Goal: Task Accomplishment & Management: Manage account settings

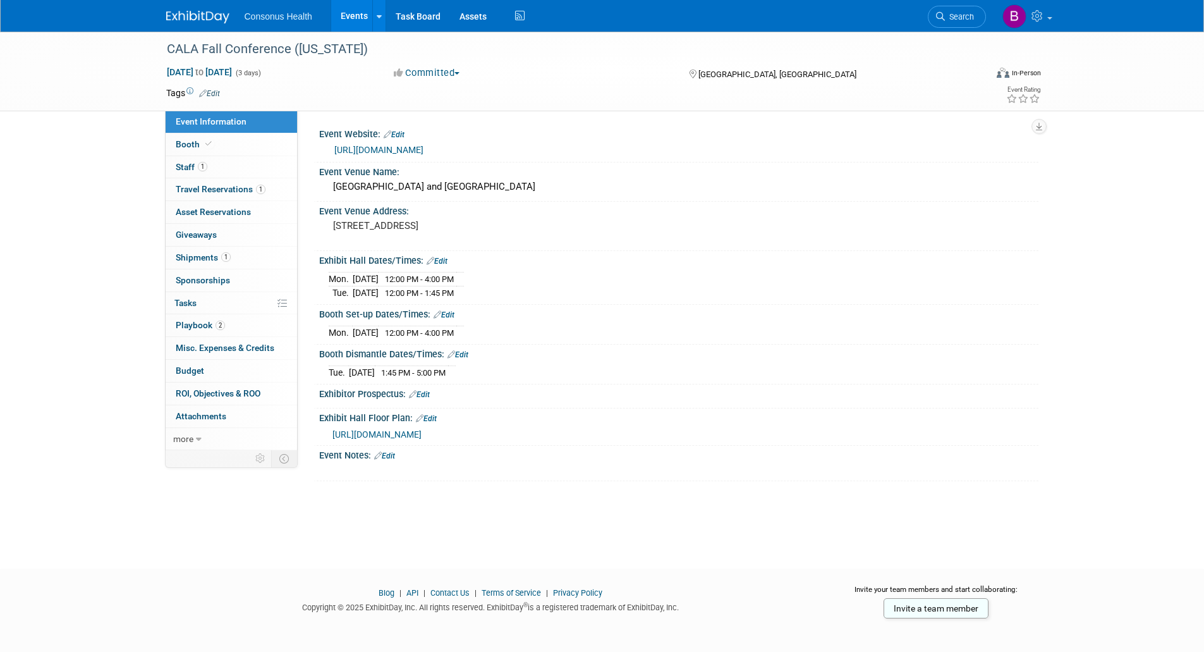
click at [349, 13] on link "Events" at bounding box center [354, 16] width 46 height 32
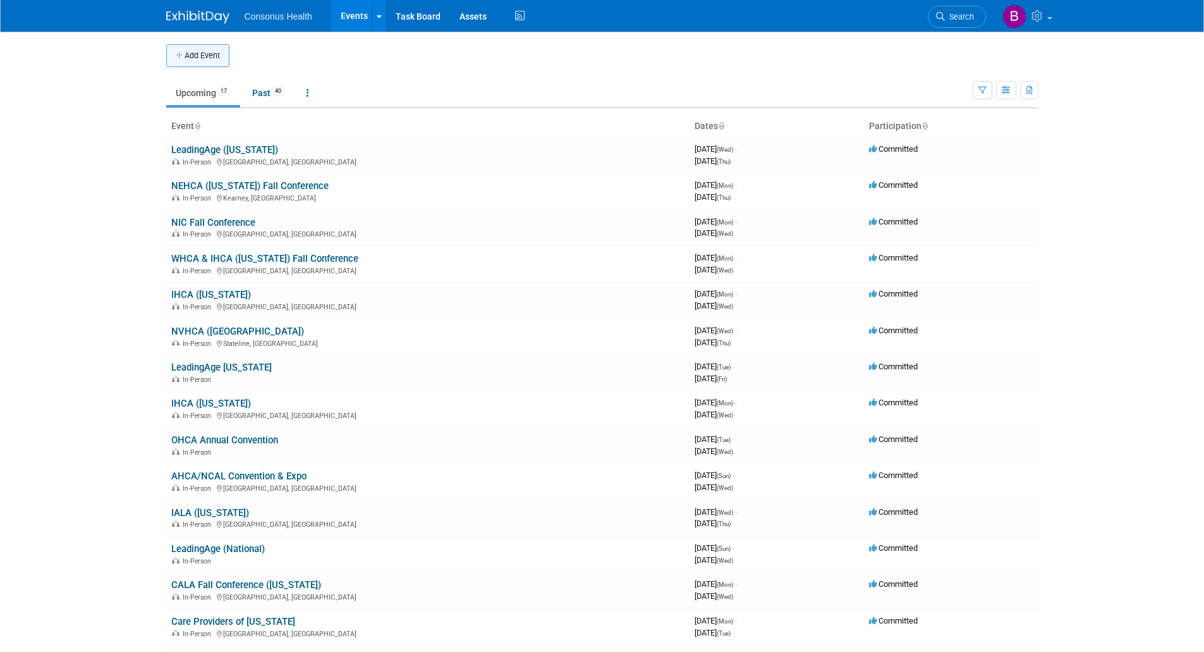
click at [203, 53] on button "Add Event" at bounding box center [197, 55] width 63 height 23
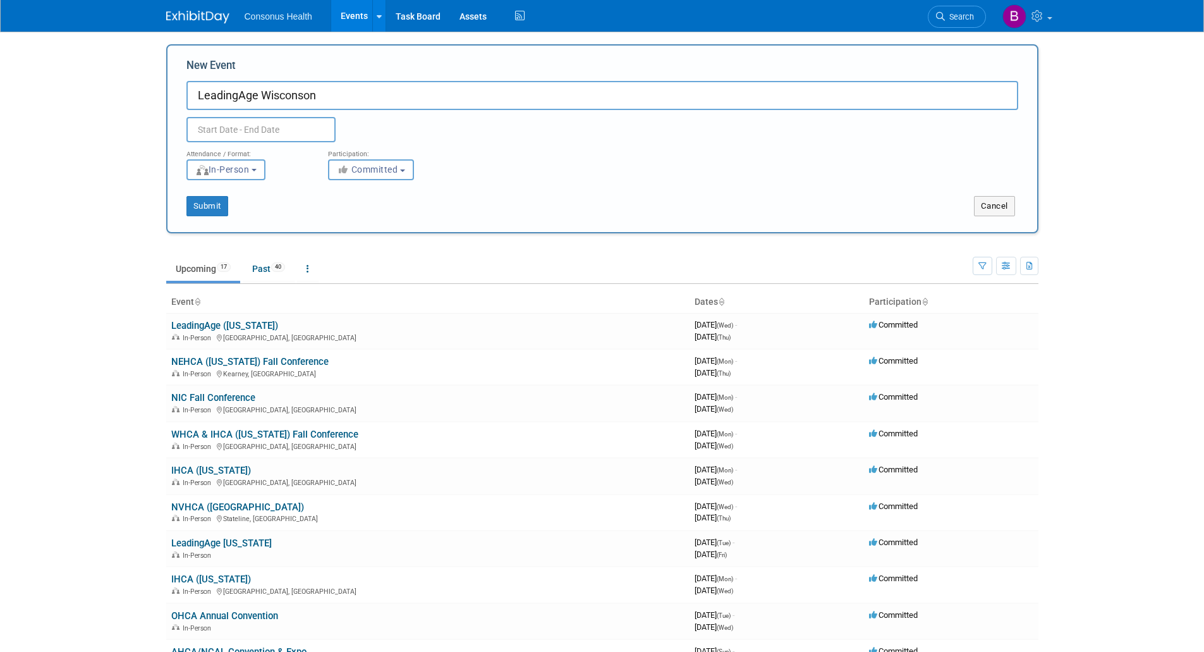
type input "LeadingAge Wisconson"
click at [223, 125] on input "text" at bounding box center [261, 129] width 149 height 25
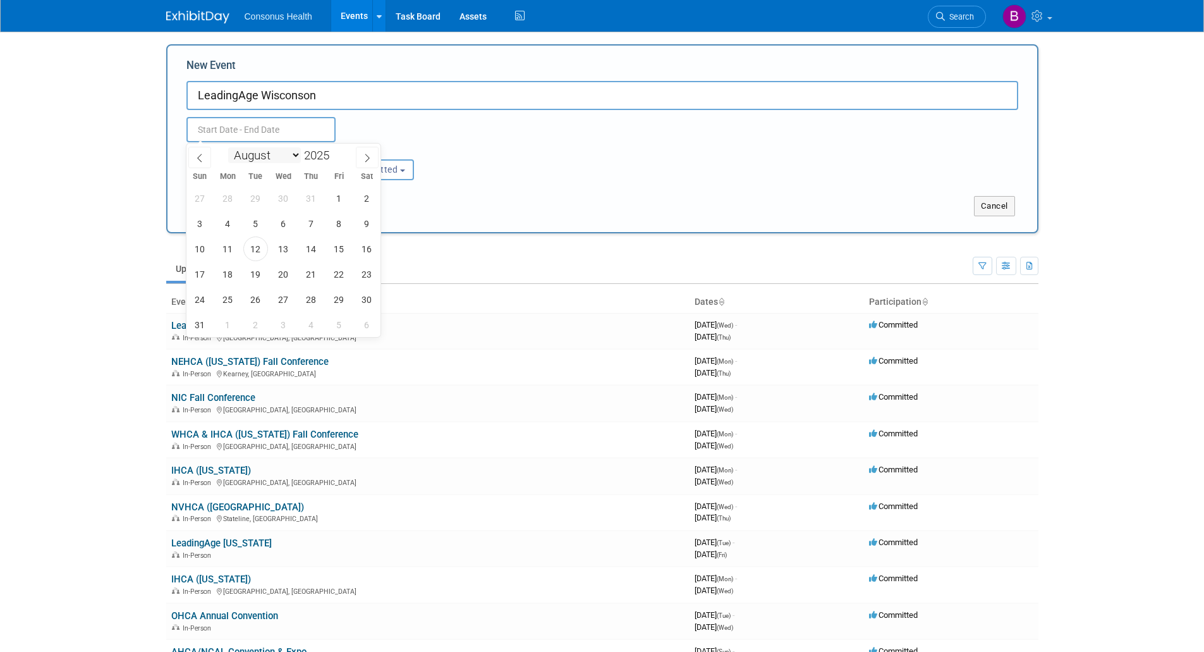
click at [294, 156] on select "January February March April May June July August September October November De…" at bounding box center [264, 155] width 73 height 16
select select "8"
click at [228, 147] on select "January February March April May June July August September October November De…" at bounding box center [264, 155] width 73 height 16
click at [257, 226] on span "9" at bounding box center [255, 223] width 25 height 25
click at [307, 224] on span "11" at bounding box center [311, 223] width 25 height 25
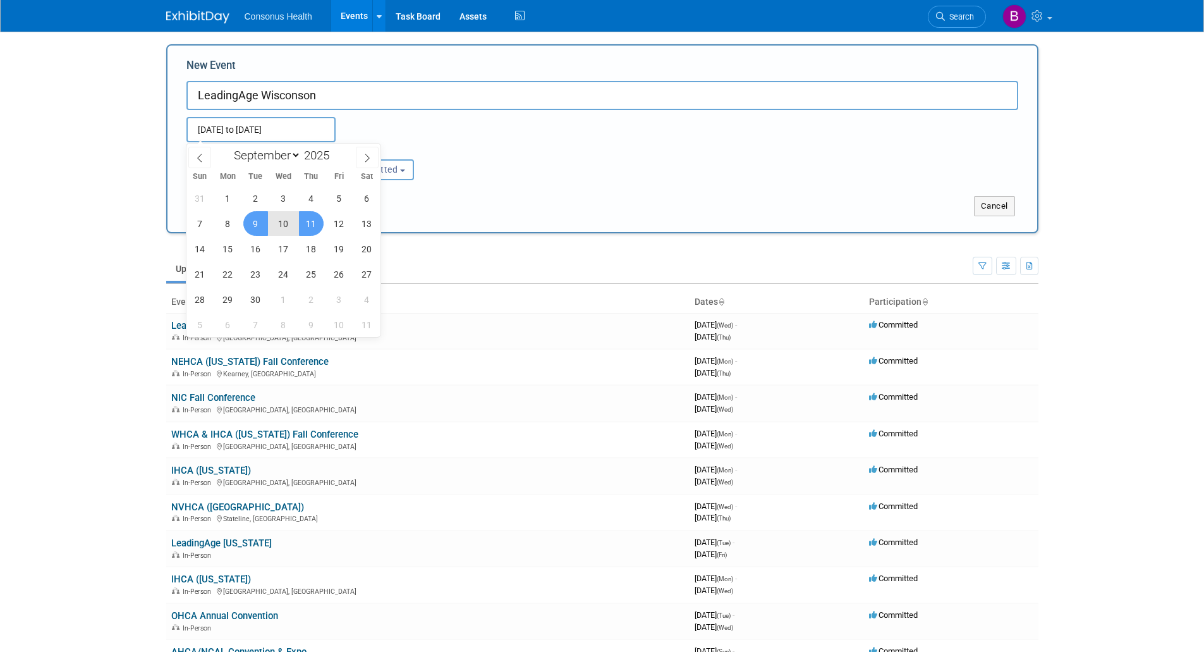
type input "[DATE] to [DATE]"
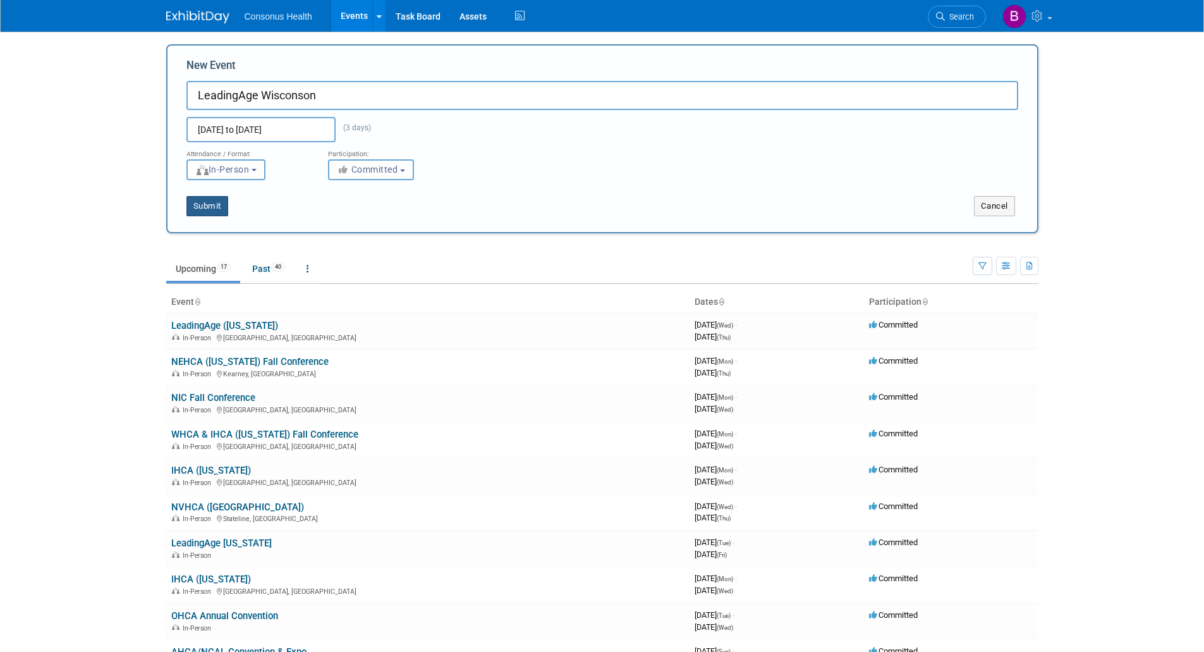
click at [219, 210] on button "Submit" at bounding box center [208, 206] width 42 height 20
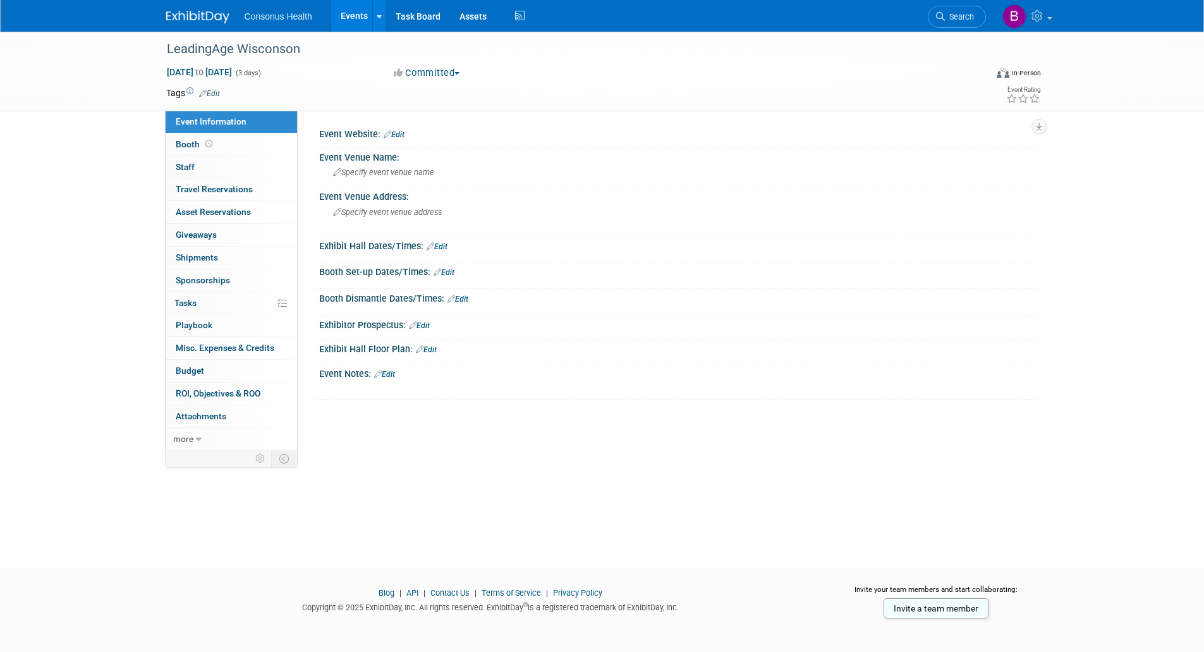
click at [400, 134] on link "Edit" at bounding box center [394, 134] width 21 height 9
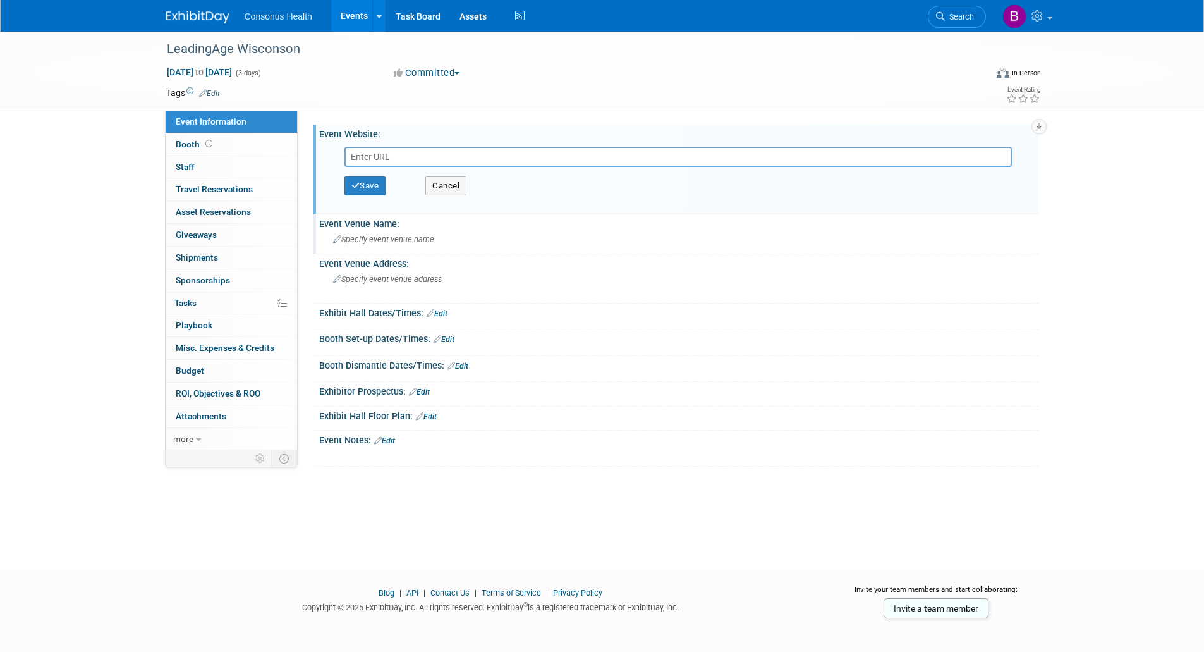
click at [352, 242] on span "Specify event venue name" at bounding box center [383, 239] width 101 height 9
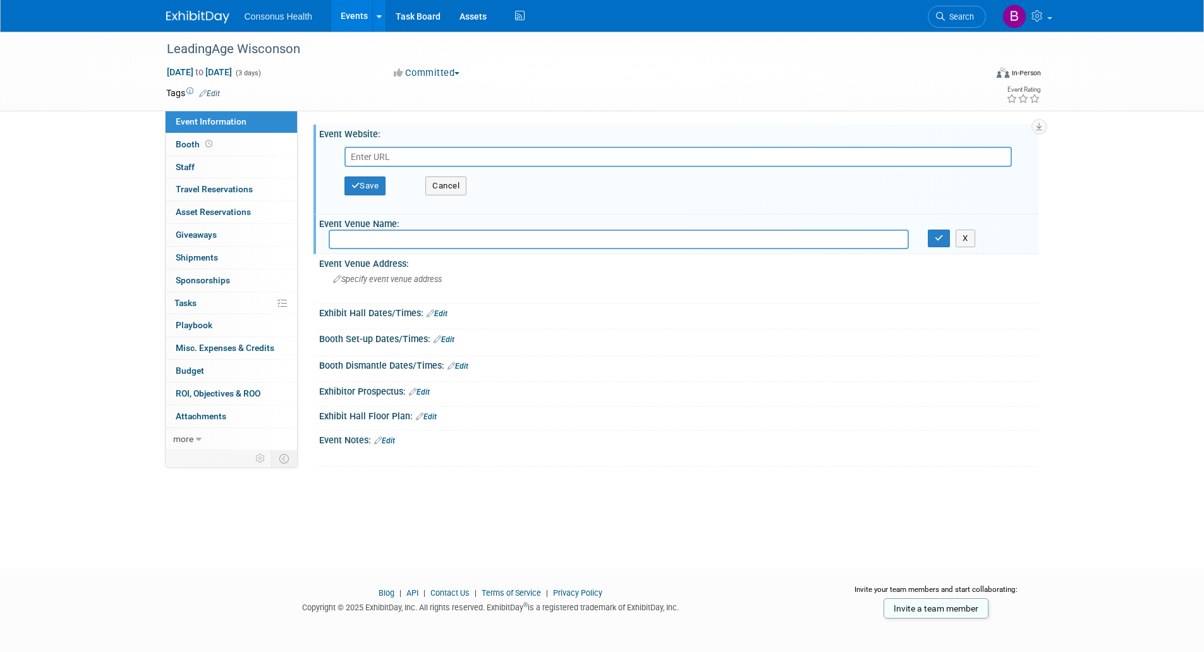
click at [430, 389] on link "Edit" at bounding box center [419, 392] width 21 height 9
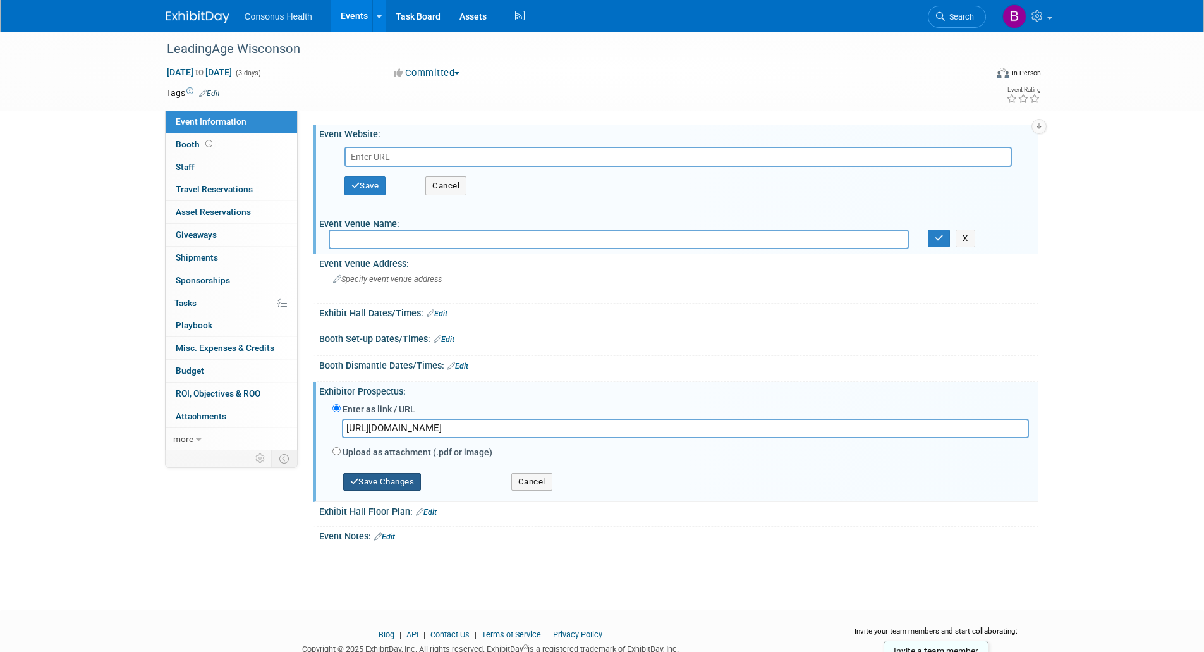
type input "https://web.cvent.com/event/4b65d093-aa87-4f99-8c94-2e60b7d1da17/websitePage:64…"
click at [396, 481] on button "Save Changes" at bounding box center [382, 482] width 78 height 18
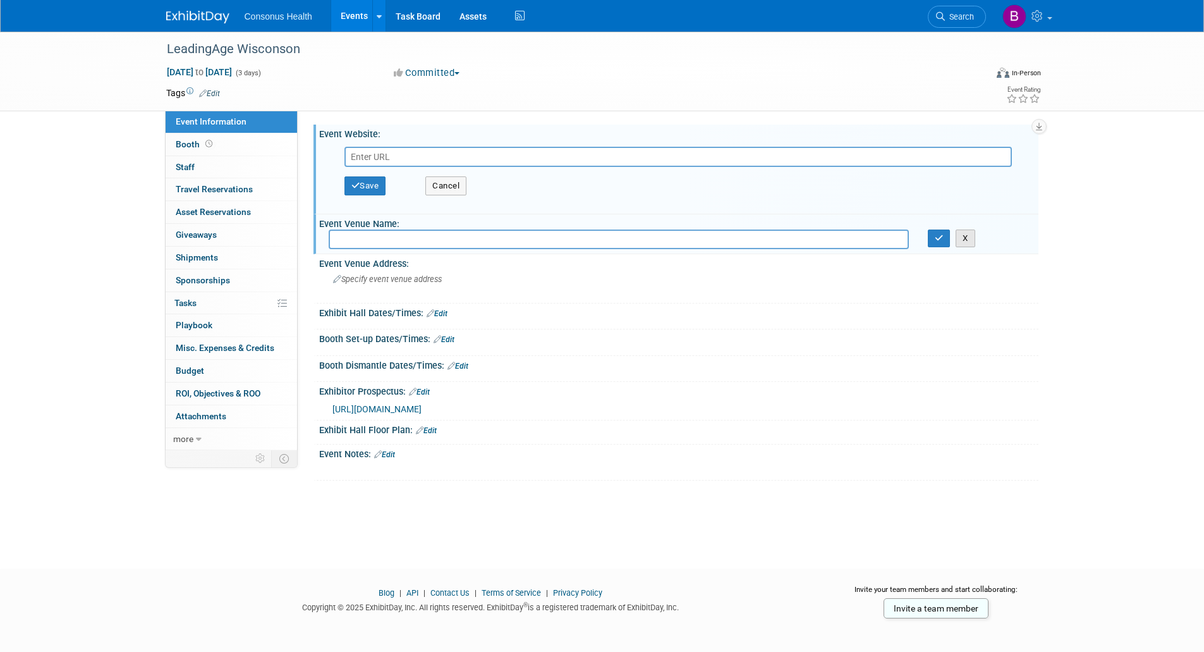
click at [969, 241] on button "X" at bounding box center [966, 238] width 20 height 18
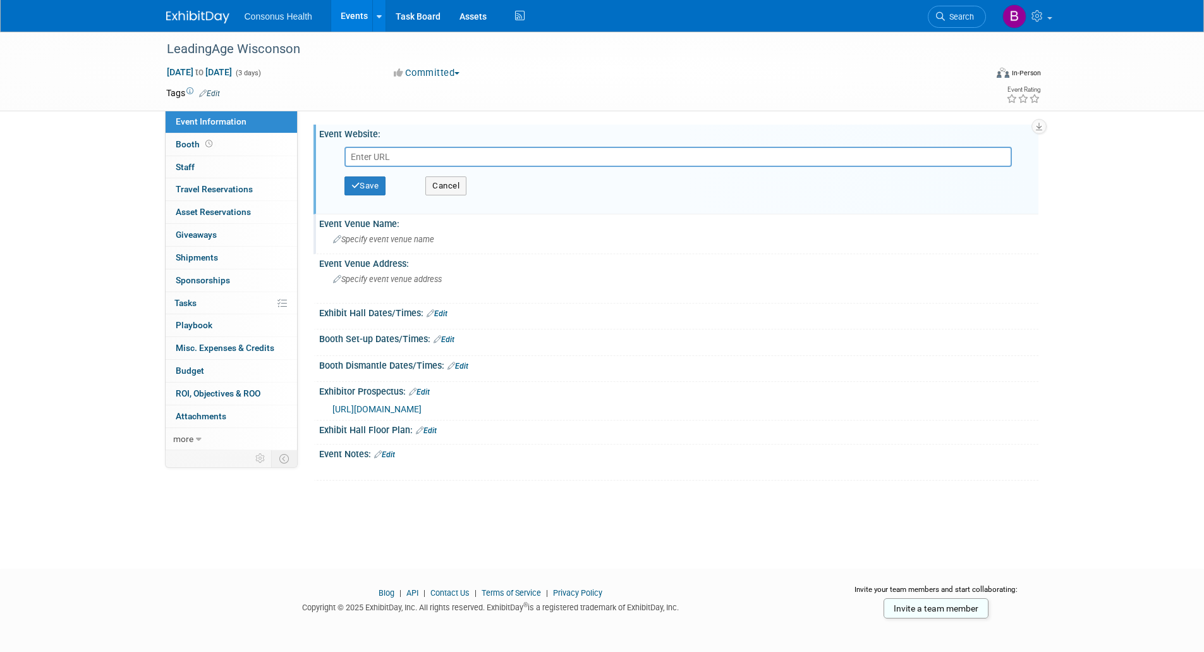
click at [419, 150] on input "text" at bounding box center [679, 157] width 668 height 20
paste input "https://web.cvent.com/event/4b65d093-aa87-4f99-8c94-2e60b7d1da17/summary"
type input "https://web.cvent.com/event/4b65d093-aa87-4f99-8c94-2e60b7d1da17/summary"
click at [378, 181] on button "Save" at bounding box center [366, 185] width 42 height 19
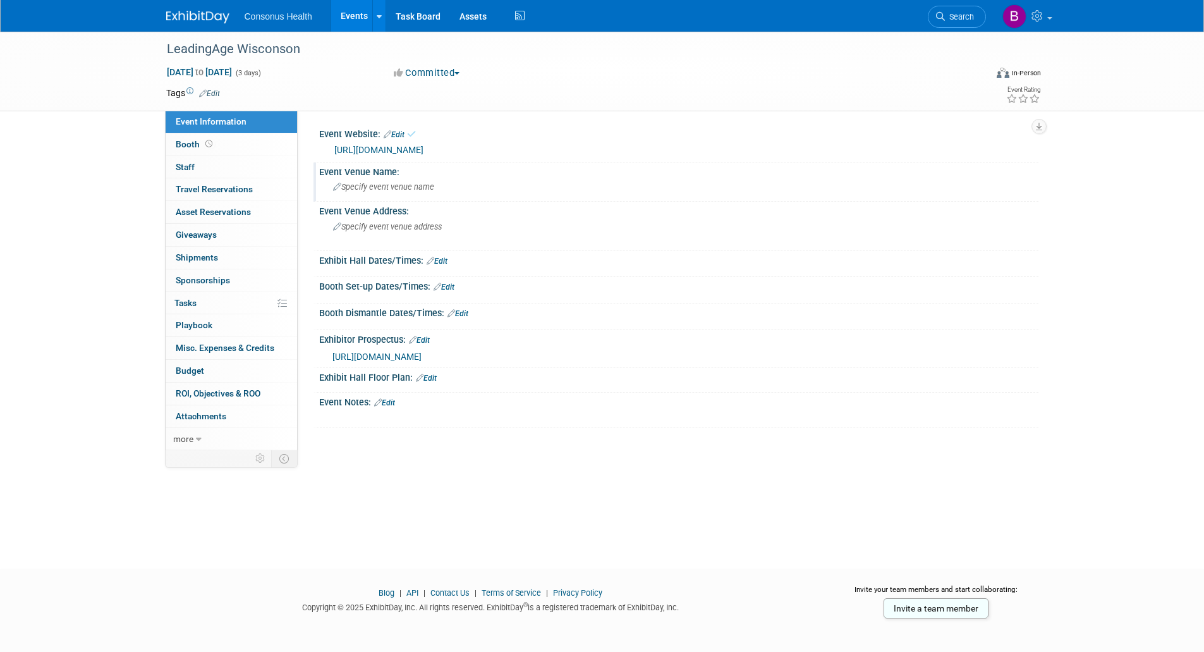
click at [348, 182] on span "Specify event venue name" at bounding box center [383, 186] width 101 height 9
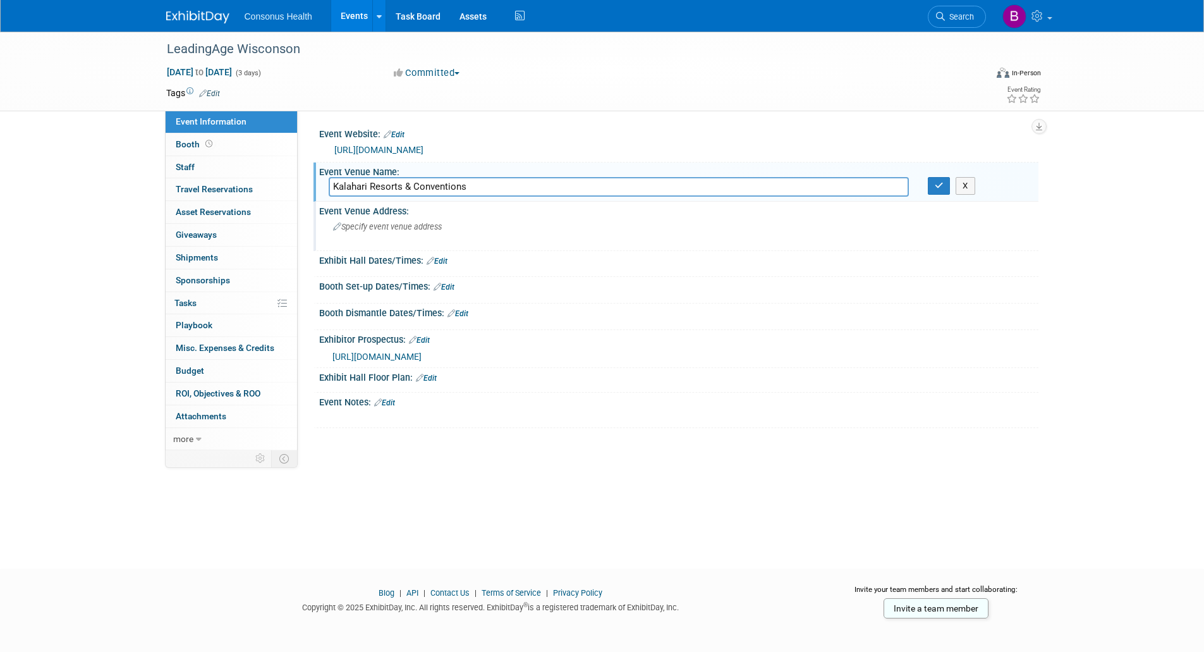
type input "Kalahari Resorts & Conventions"
click at [358, 229] on span "Specify event venue address" at bounding box center [387, 226] width 109 height 9
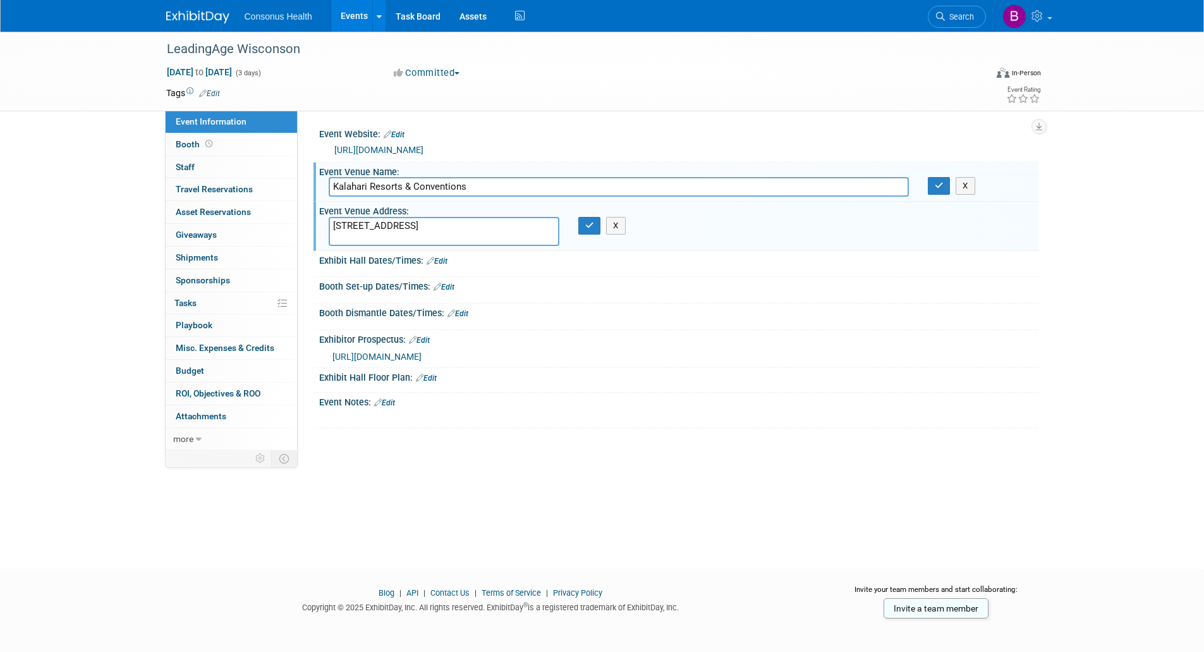
type textarea "1305 Kalahari Drive Baraboo, WI"
click at [439, 261] on link "Edit" at bounding box center [437, 261] width 21 height 9
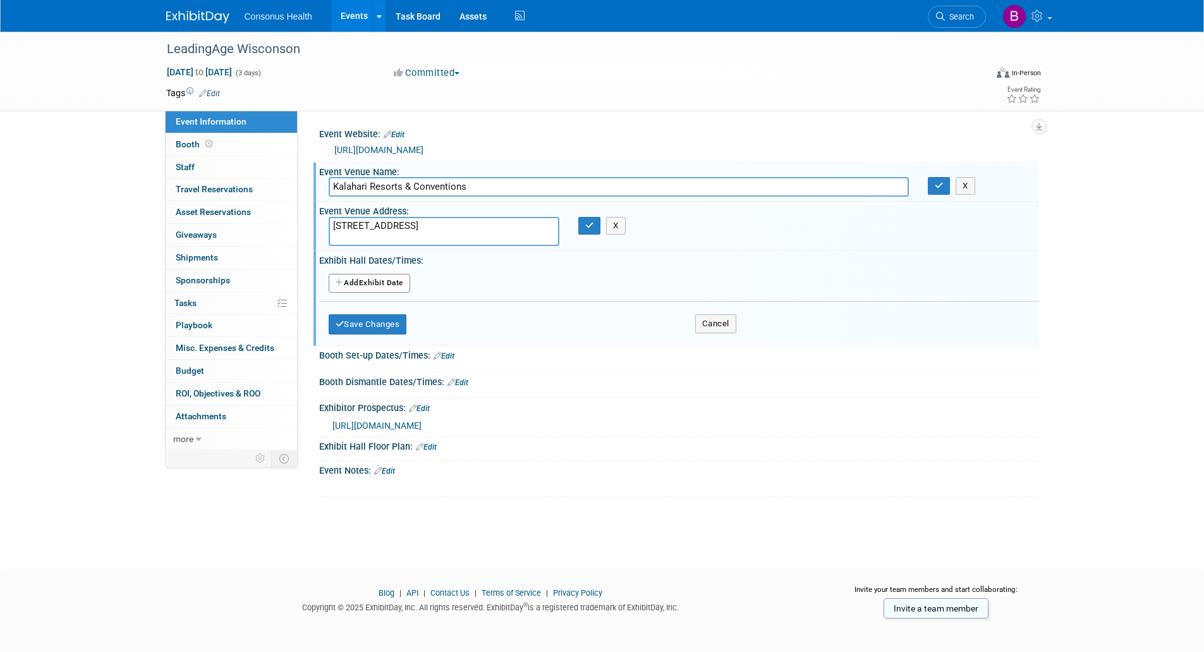
click at [381, 283] on button "Add Another Exhibit Date" at bounding box center [370, 283] width 82 height 19
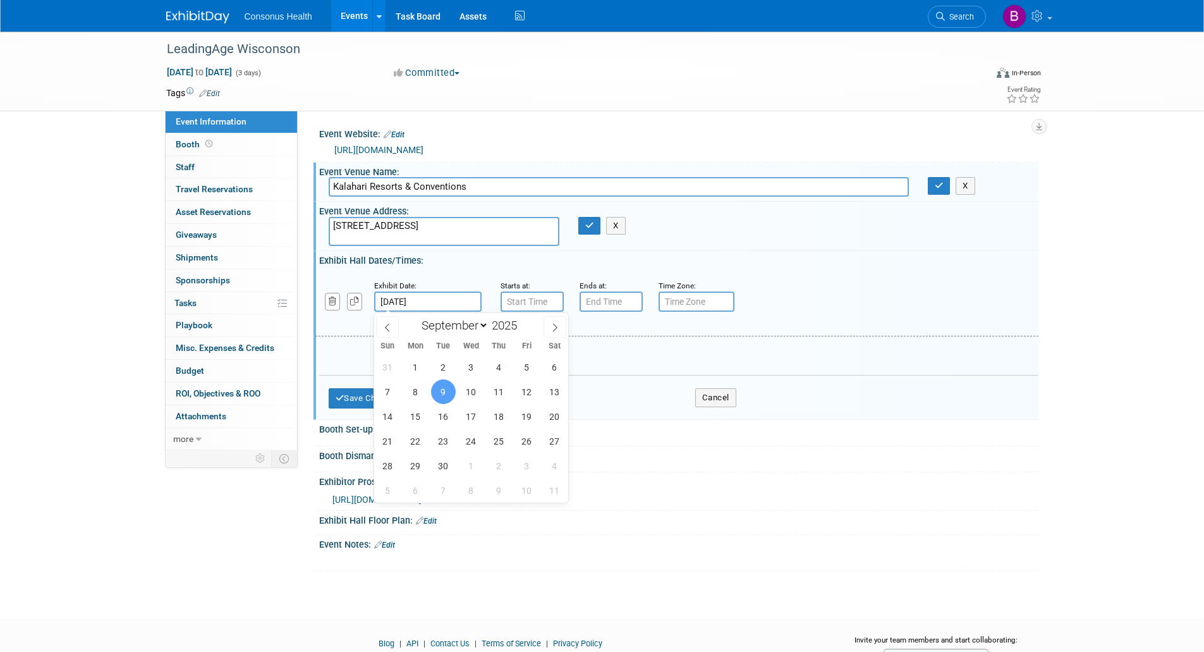
click at [428, 295] on input "[DATE]" at bounding box center [427, 301] width 107 height 20
click at [464, 384] on span "10" at bounding box center [471, 391] width 25 height 25
type input "Sep 10, 2025"
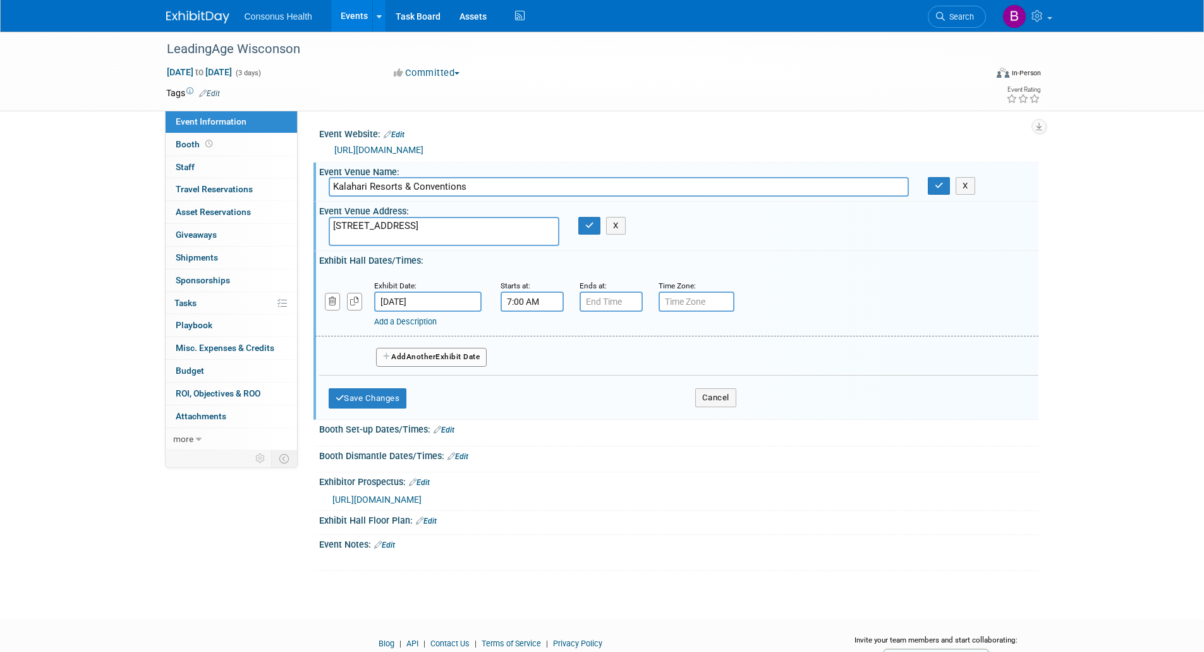
click at [530, 305] on input "7:00 AM" at bounding box center [532, 301] width 63 height 20
click at [527, 334] on span at bounding box center [530, 333] width 22 height 22
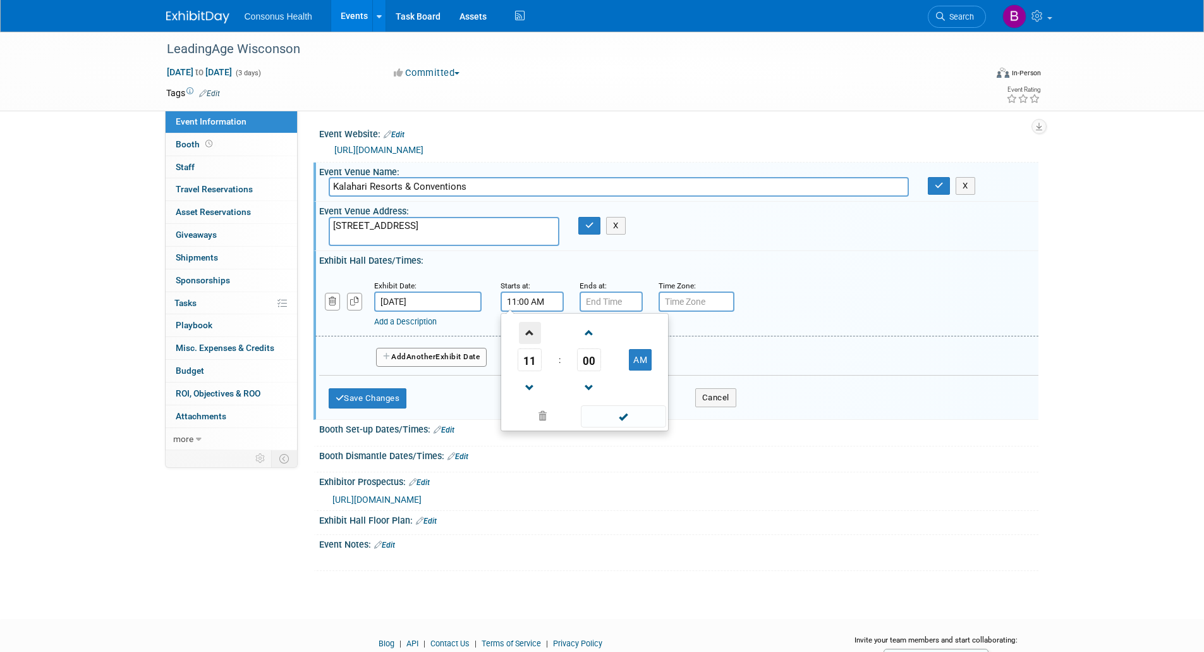
click at [527, 334] on span at bounding box center [530, 333] width 22 height 22
click at [585, 338] on span at bounding box center [589, 333] width 22 height 22
click at [592, 359] on span "02" at bounding box center [589, 359] width 24 height 23
click at [645, 333] on td "15" at bounding box center [645, 333] width 40 height 34
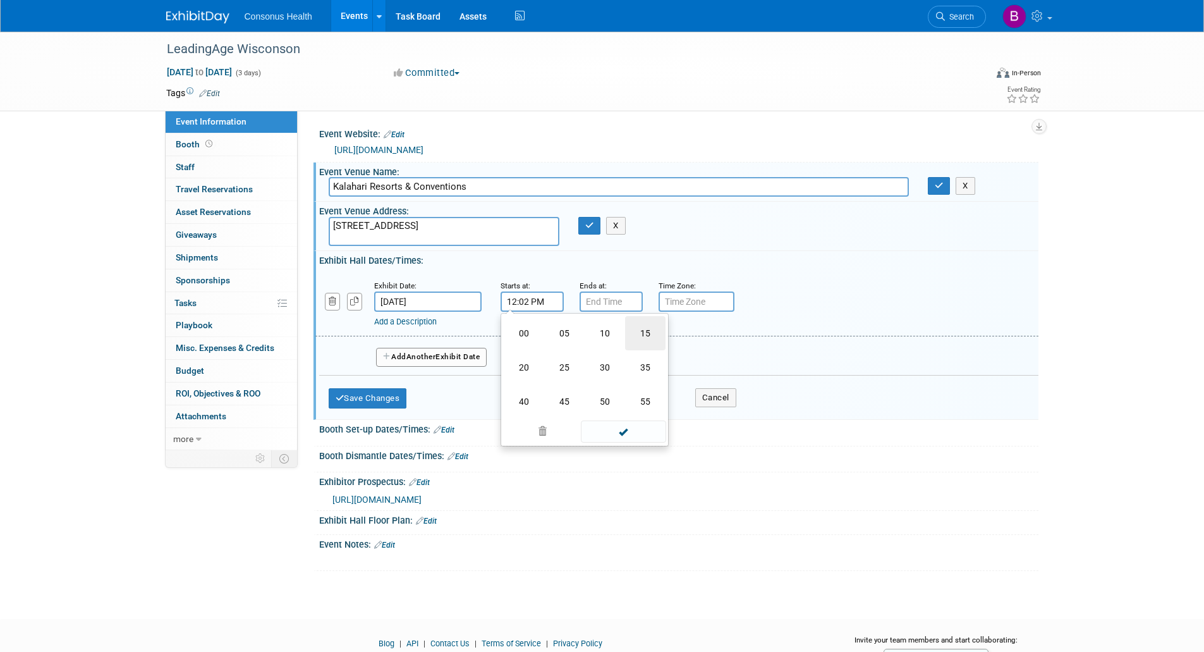
type input "12:15 PM"
click at [633, 414] on span at bounding box center [623, 416] width 85 height 22
click at [606, 300] on input "7:00 PM" at bounding box center [611, 301] width 63 height 20
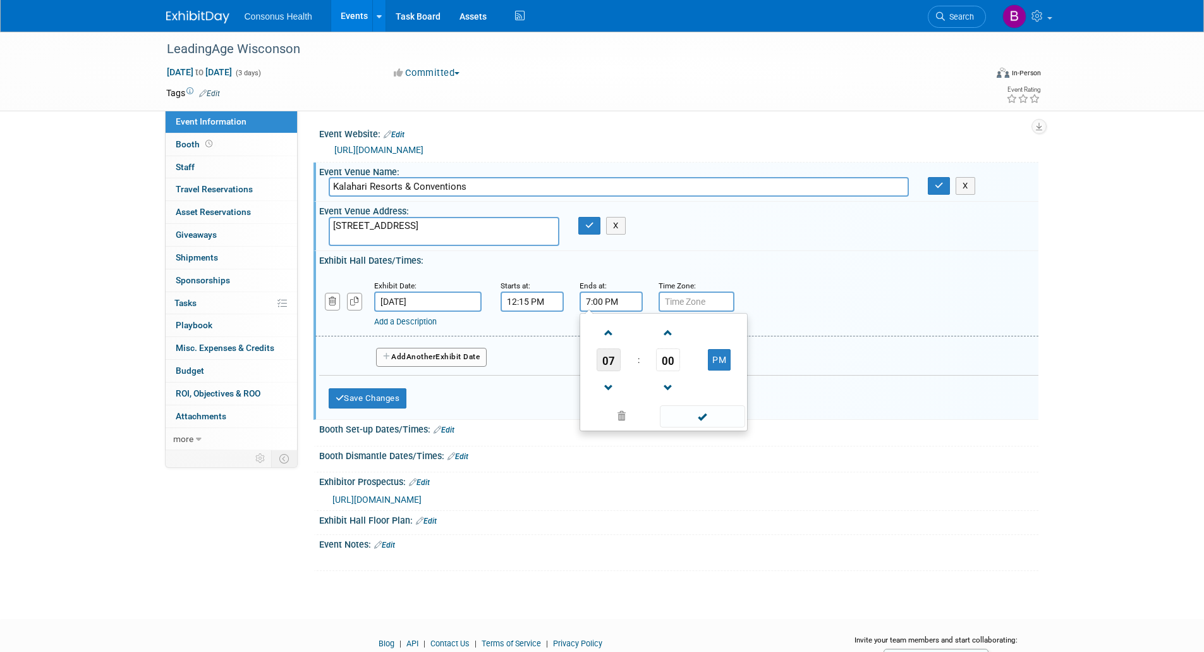
click at [601, 355] on span "07" at bounding box center [609, 359] width 24 height 23
click at [682, 328] on td "02" at bounding box center [684, 333] width 40 height 34
click at [671, 343] on span at bounding box center [669, 333] width 22 height 22
click at [670, 355] on span "01" at bounding box center [668, 359] width 24 height 23
click at [728, 331] on td "15" at bounding box center [724, 333] width 40 height 34
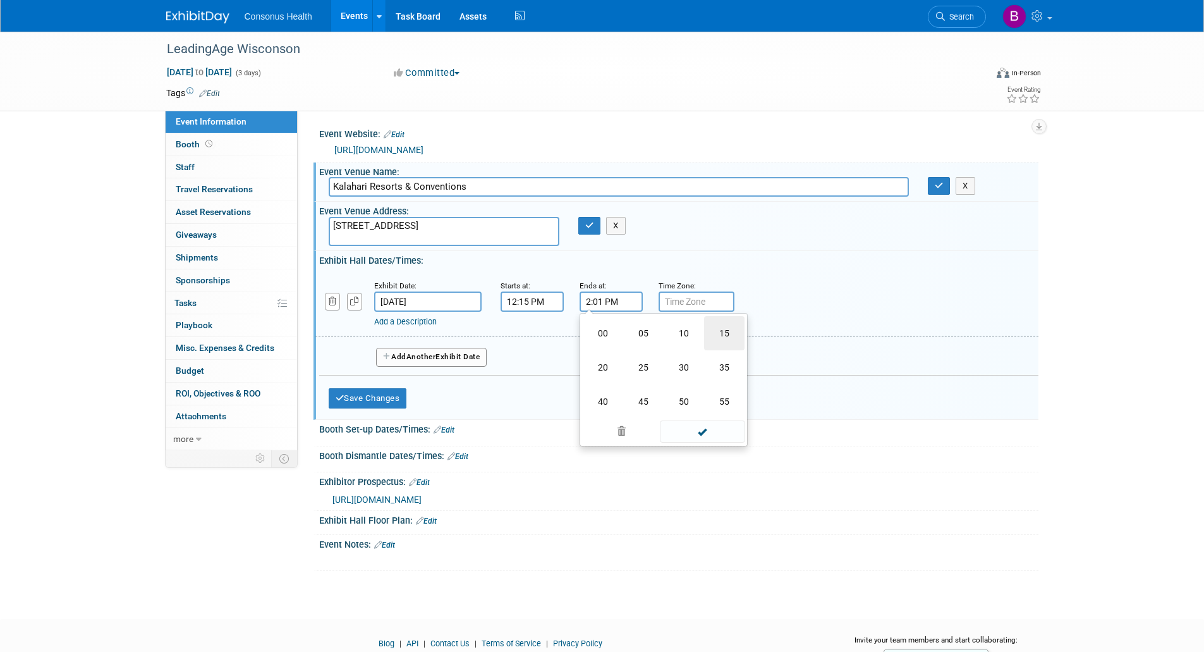
type input "2:15 PM"
click at [706, 415] on span at bounding box center [702, 416] width 85 height 22
click at [346, 401] on button "Save Changes" at bounding box center [368, 398] width 78 height 20
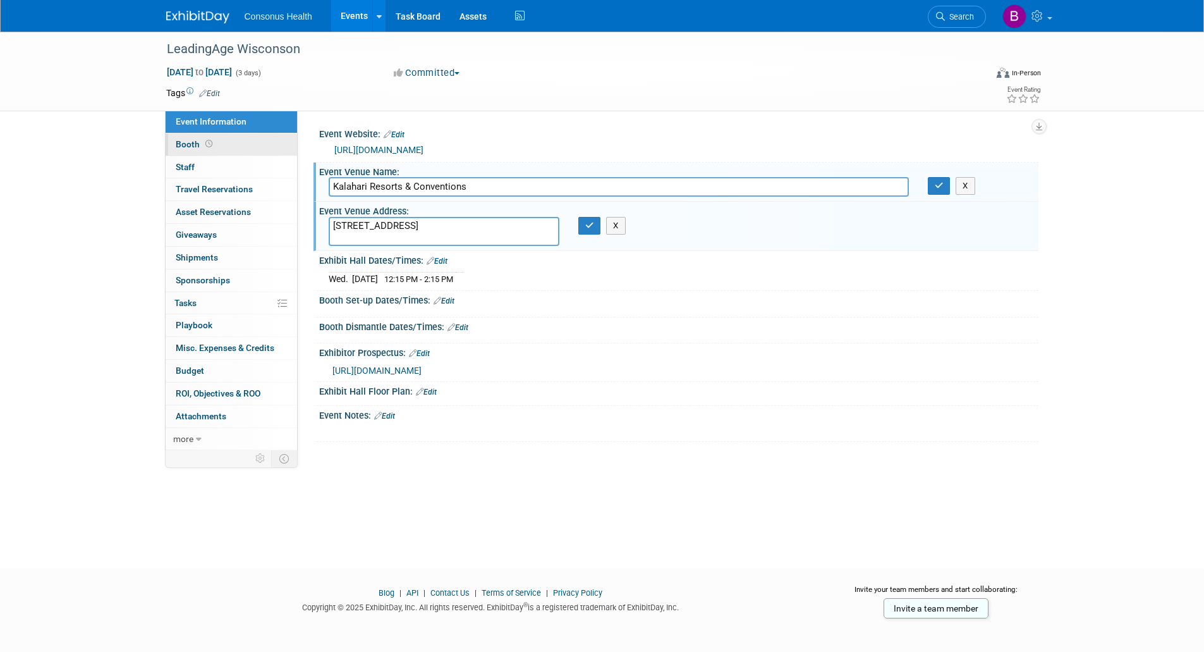
click at [186, 145] on span "Booth" at bounding box center [195, 144] width 39 height 10
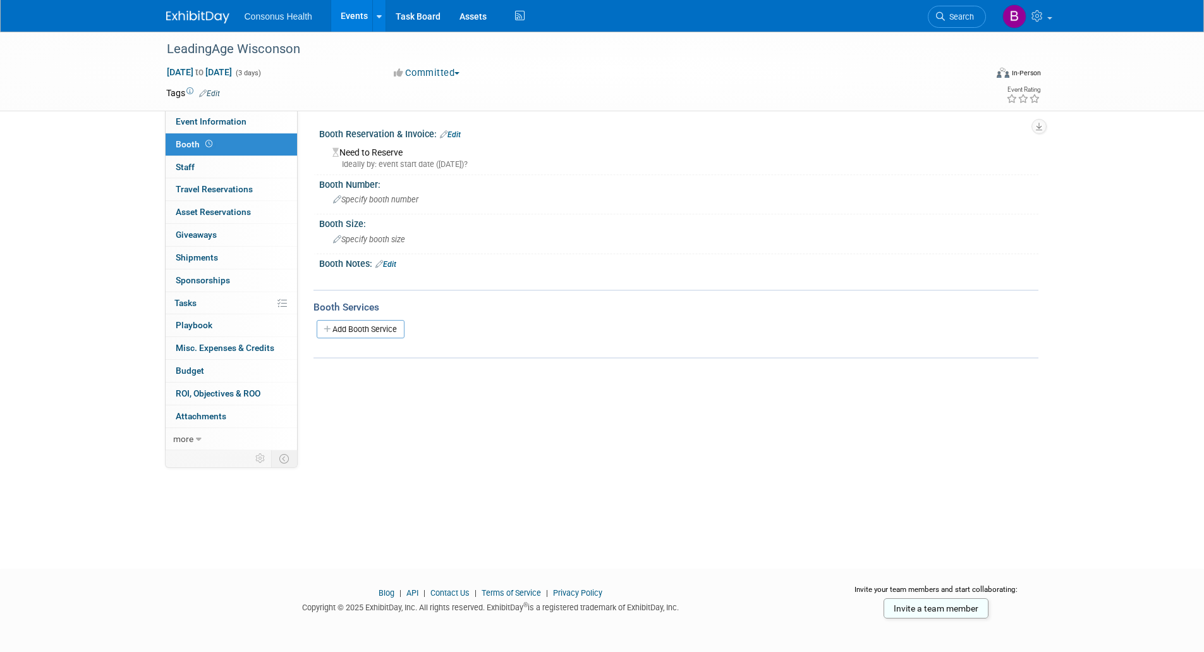
click at [456, 133] on link "Edit" at bounding box center [450, 134] width 21 height 9
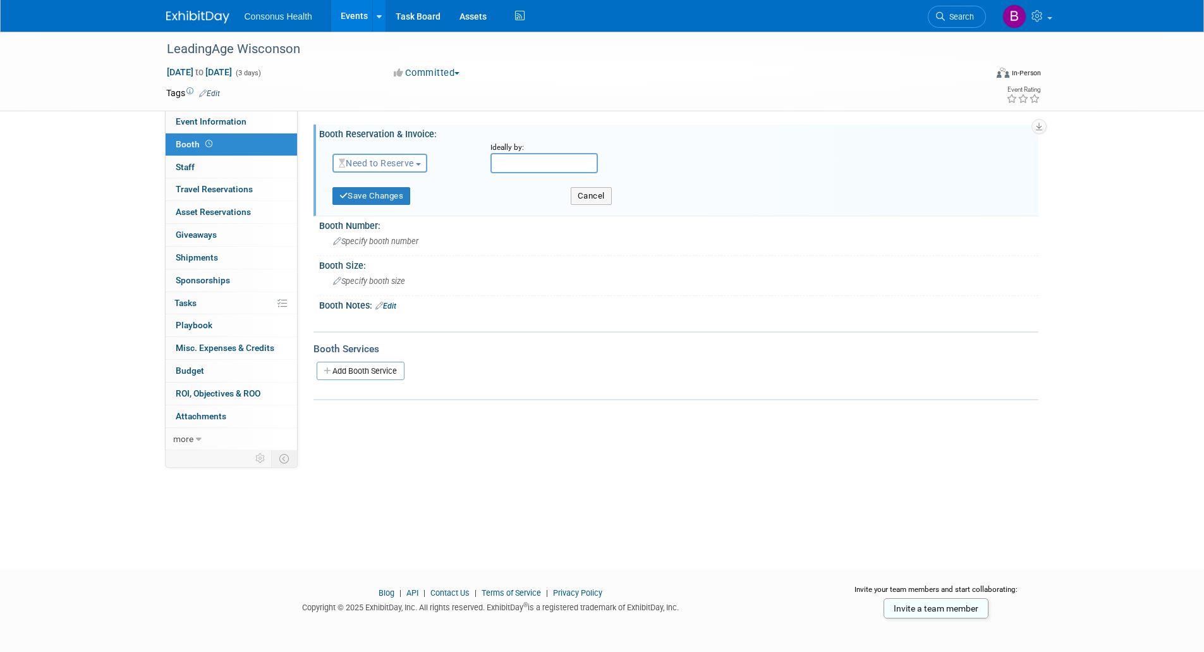
click at [413, 159] on span "Need to Reserve" at bounding box center [376, 163] width 75 height 10
click at [385, 212] on link "No Reservation Required" at bounding box center [400, 220] width 135 height 18
click at [344, 244] on span "Specify booth number" at bounding box center [375, 240] width 85 height 9
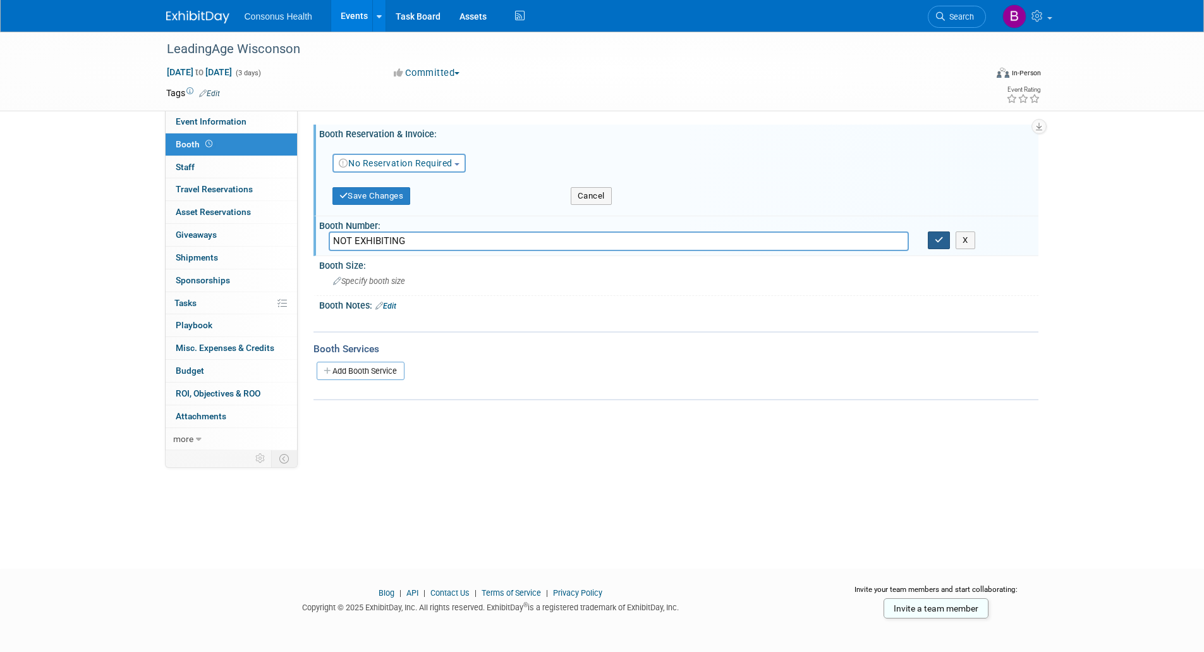
type input "NOT EXHIBITING"
click at [938, 236] on icon "button" at bounding box center [939, 240] width 9 height 8
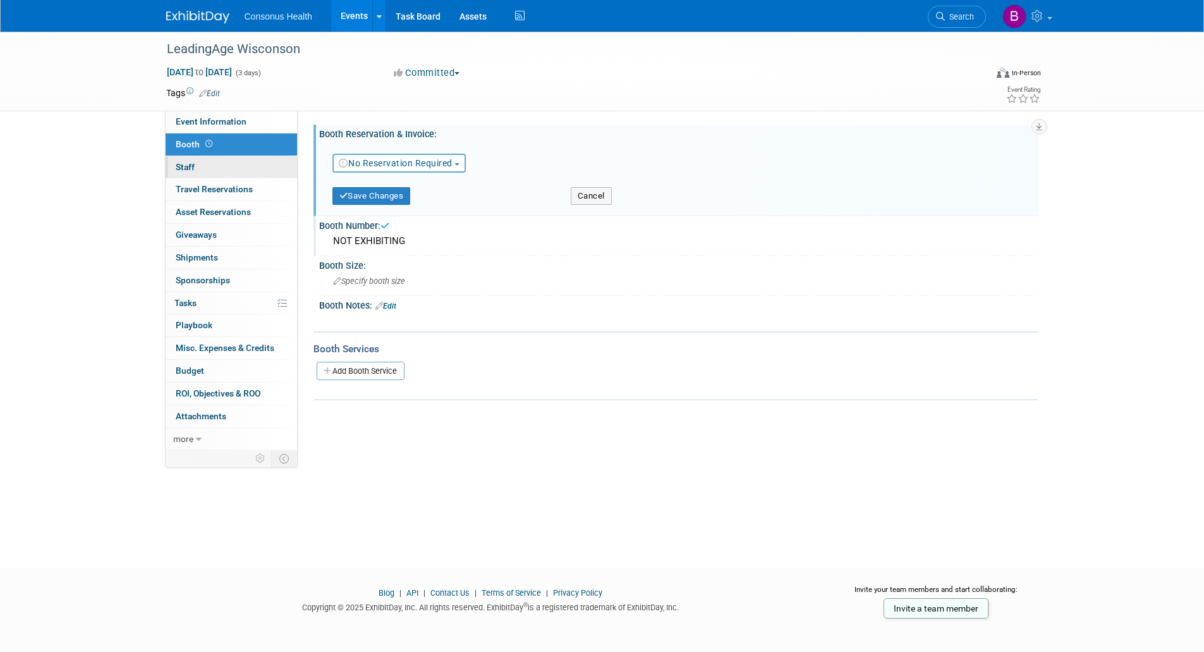
click at [187, 168] on span "Staff 0" at bounding box center [185, 167] width 19 height 10
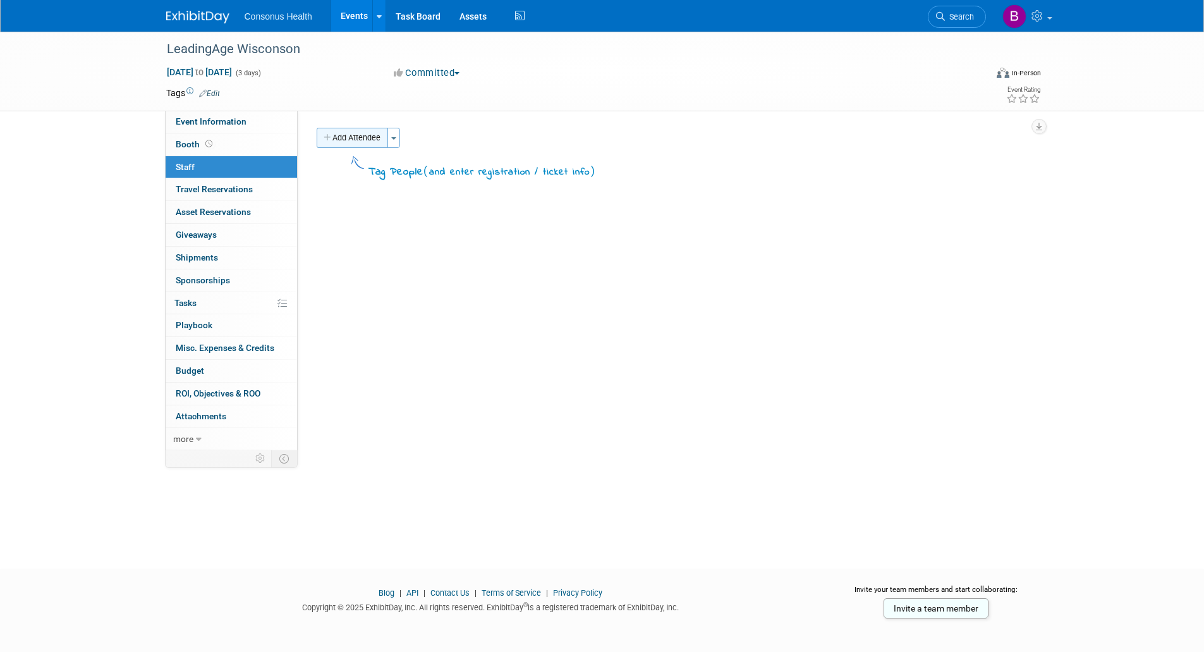
click at [364, 144] on button "Add Attendee" at bounding box center [352, 138] width 71 height 20
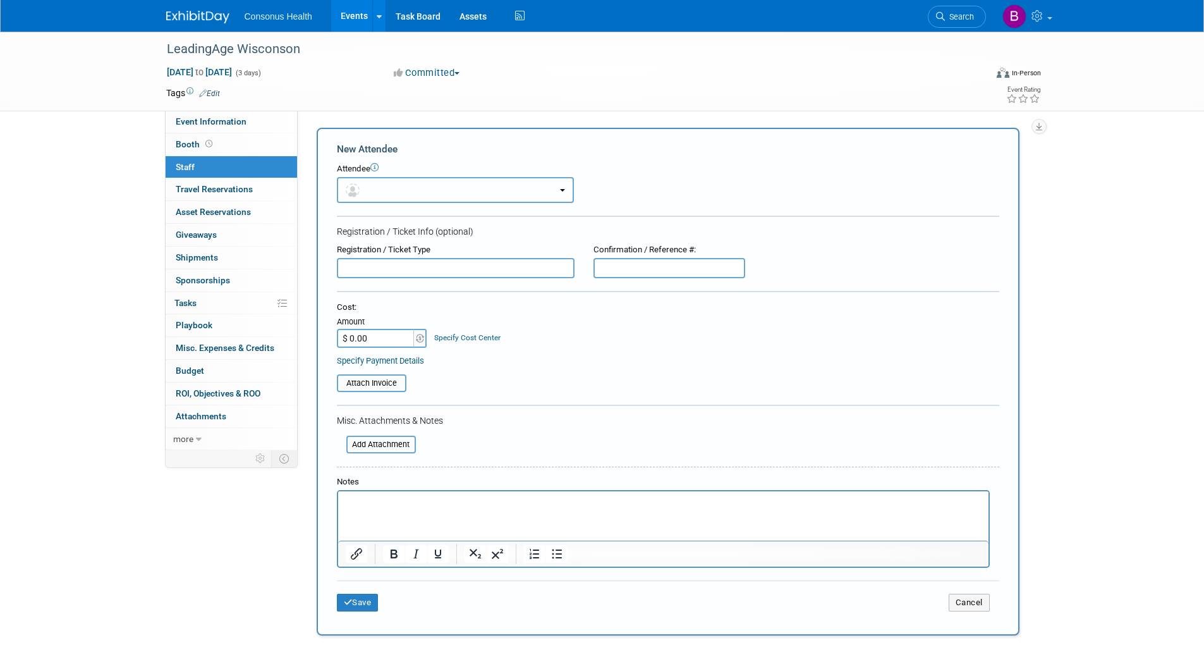
click at [381, 197] on button "button" at bounding box center [455, 190] width 237 height 26
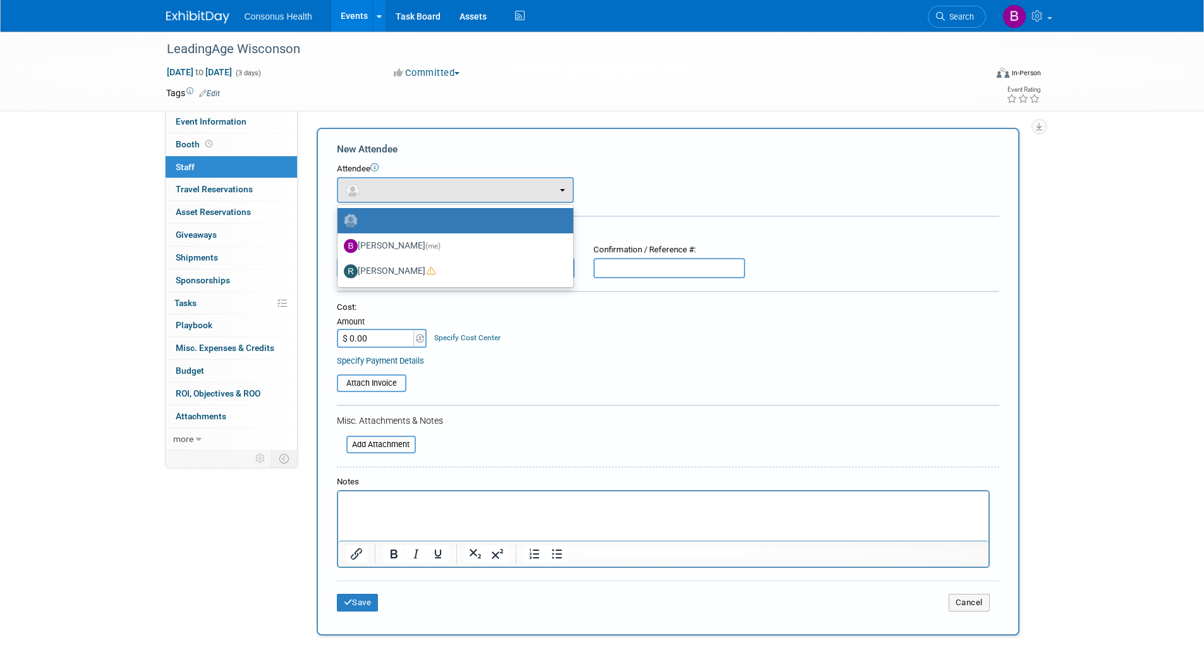
click at [481, 352] on div "Cost: Amount $ 0.00 Specify Cost Center Cost Center -- Not Specified --" at bounding box center [668, 334] width 663 height 64
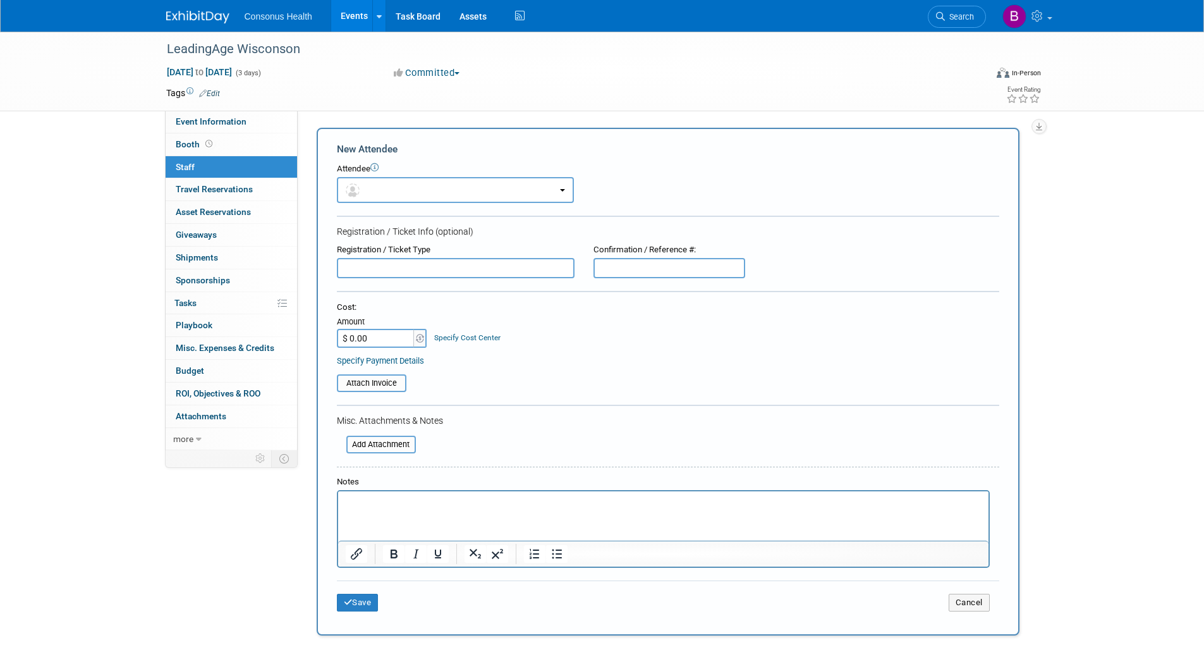
click at [365, 501] on p "Rich Text Area. Press ALT-0 for help." at bounding box center [663, 502] width 636 height 13
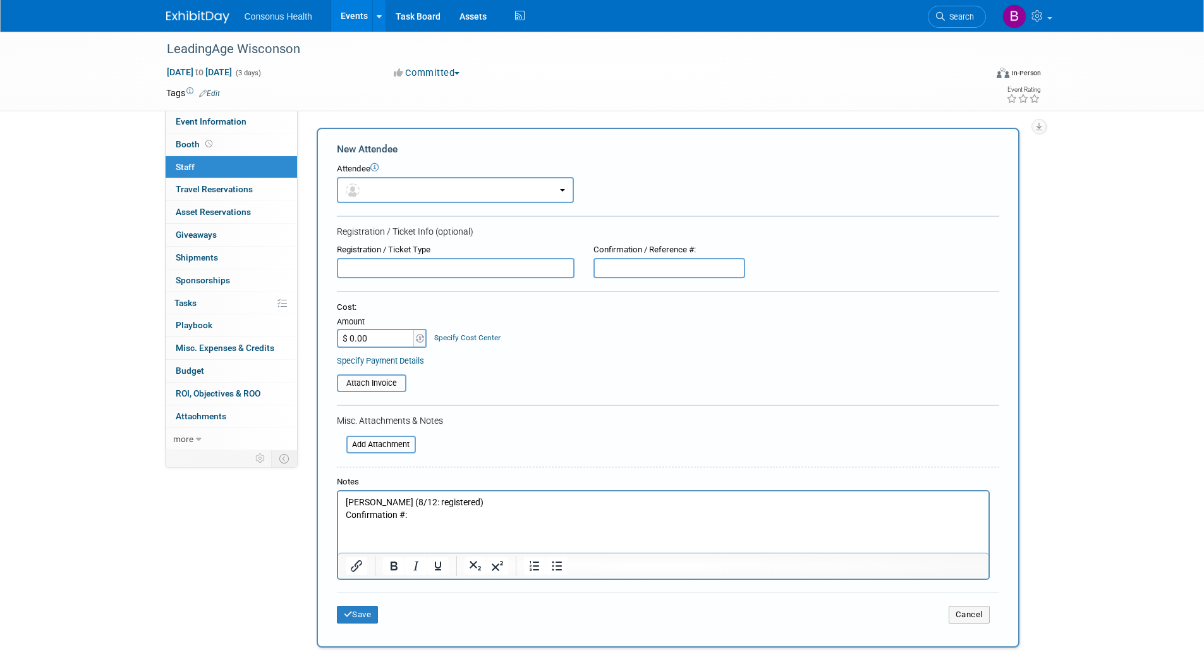
click at [426, 513] on p "Confirmation #:" at bounding box center [663, 515] width 636 height 13
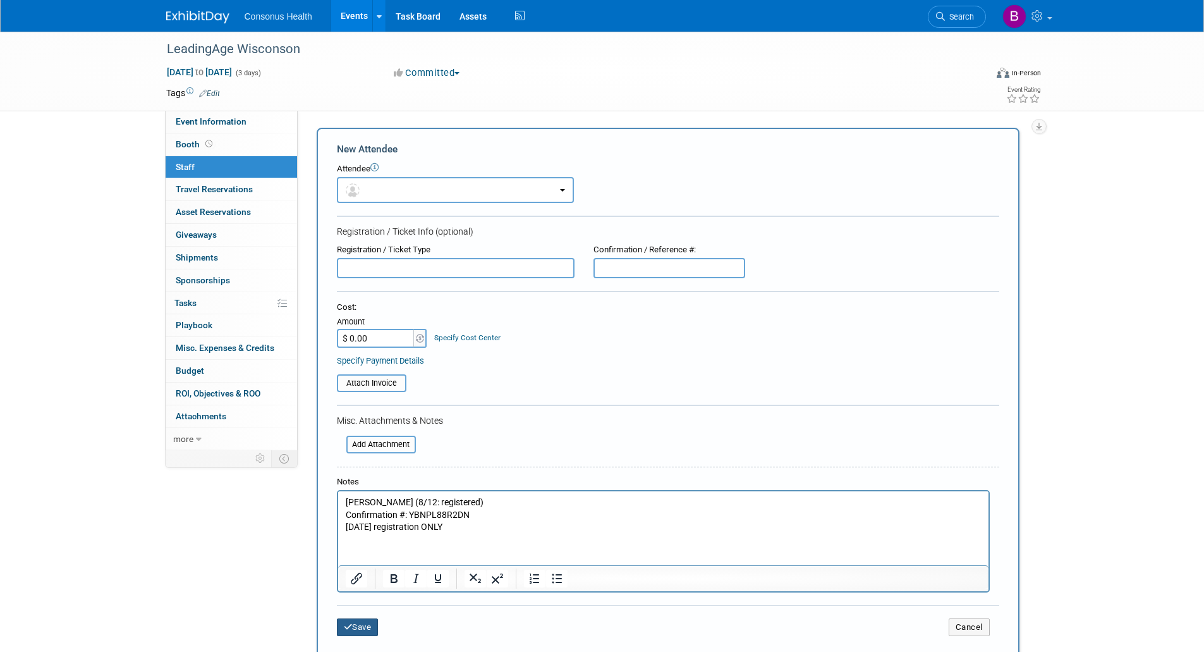
click at [366, 628] on button "Save" at bounding box center [358, 627] width 42 height 18
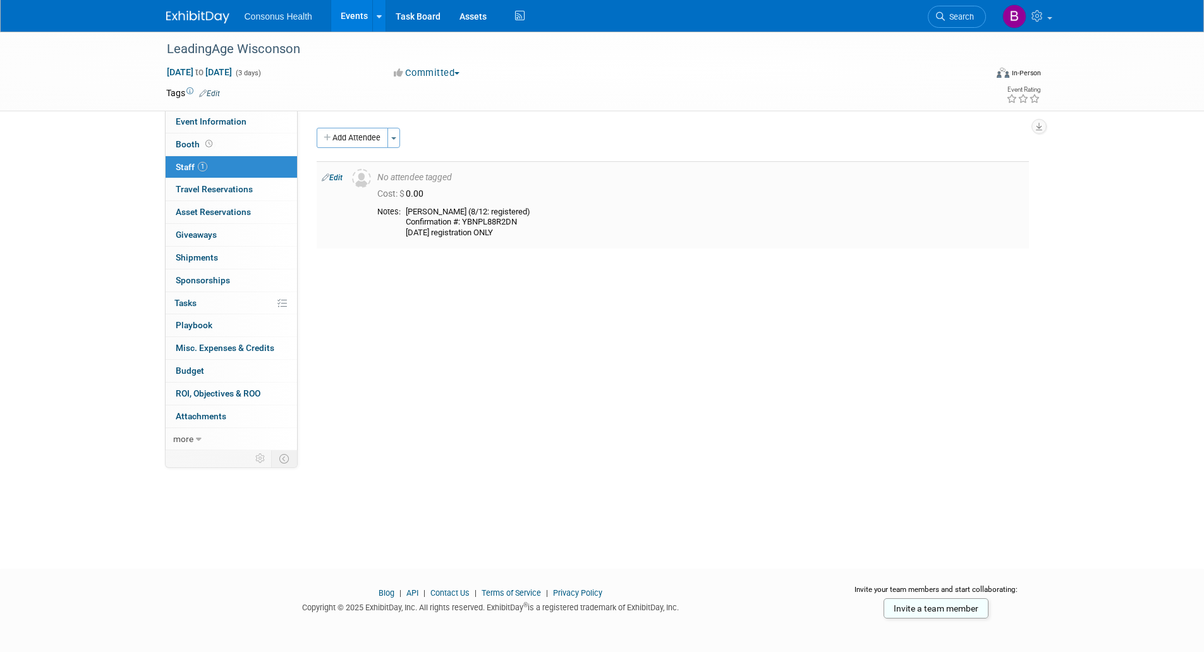
click at [338, 180] on link "Edit" at bounding box center [332, 177] width 21 height 9
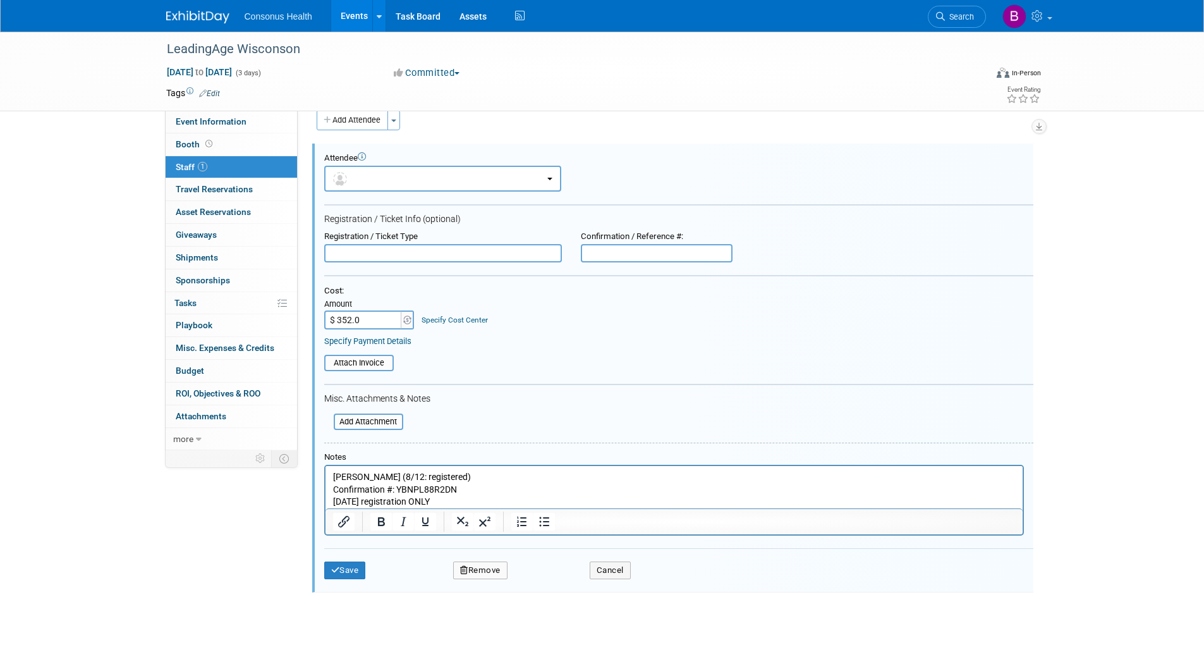
type input "$ 352.00"
click at [349, 572] on button "Save" at bounding box center [345, 570] width 42 height 18
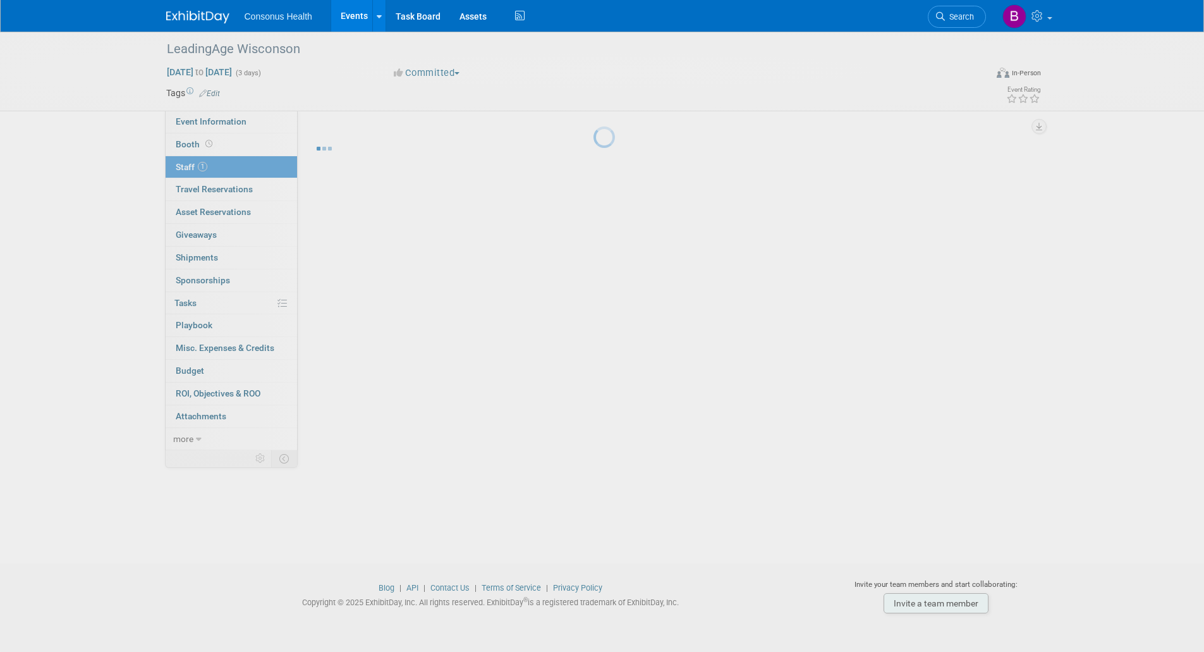
scroll to position [5, 0]
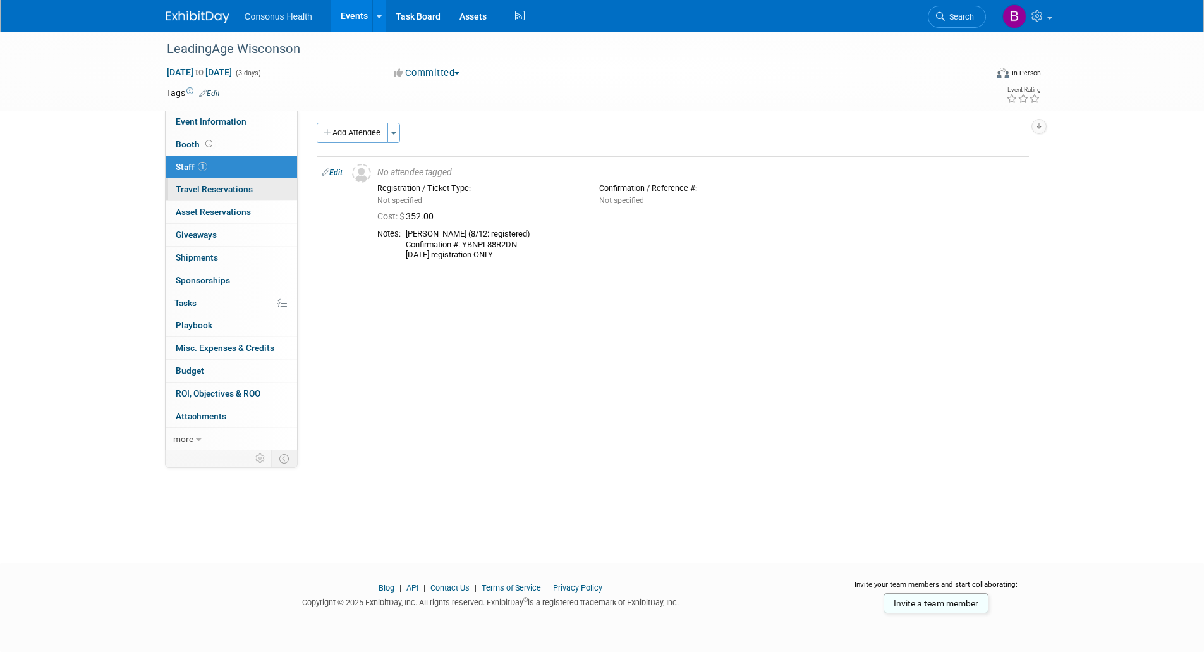
click at [225, 190] on span "Travel Reservations 0" at bounding box center [214, 189] width 77 height 10
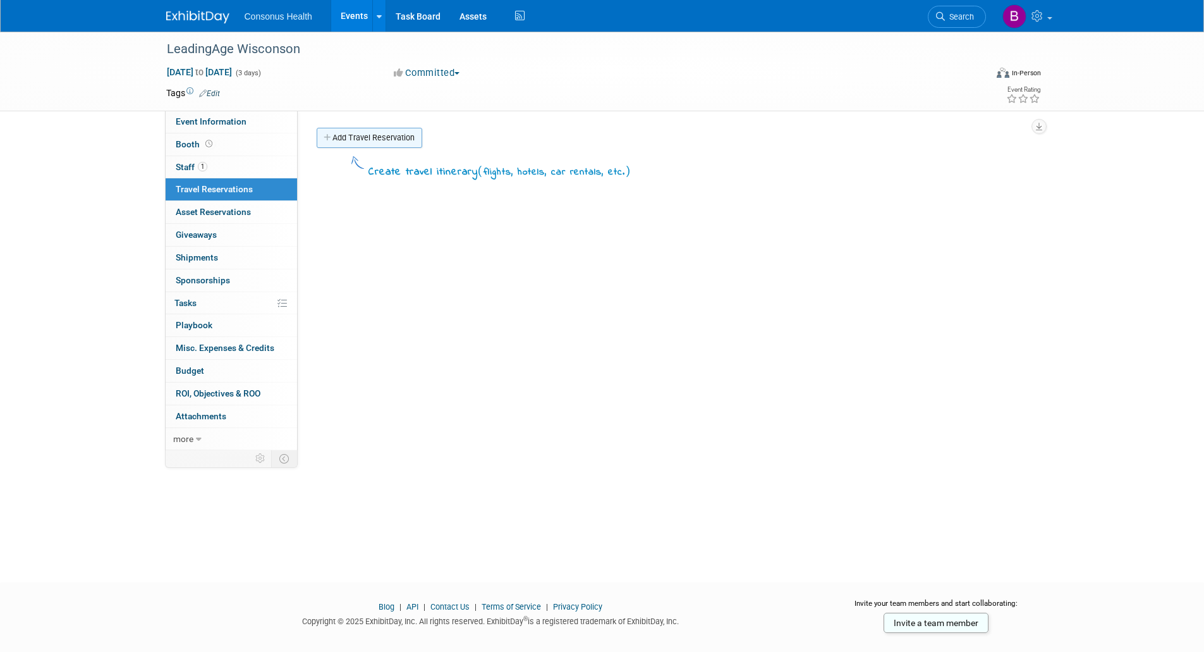
click at [374, 141] on link "Add Travel Reservation" at bounding box center [370, 138] width 106 height 20
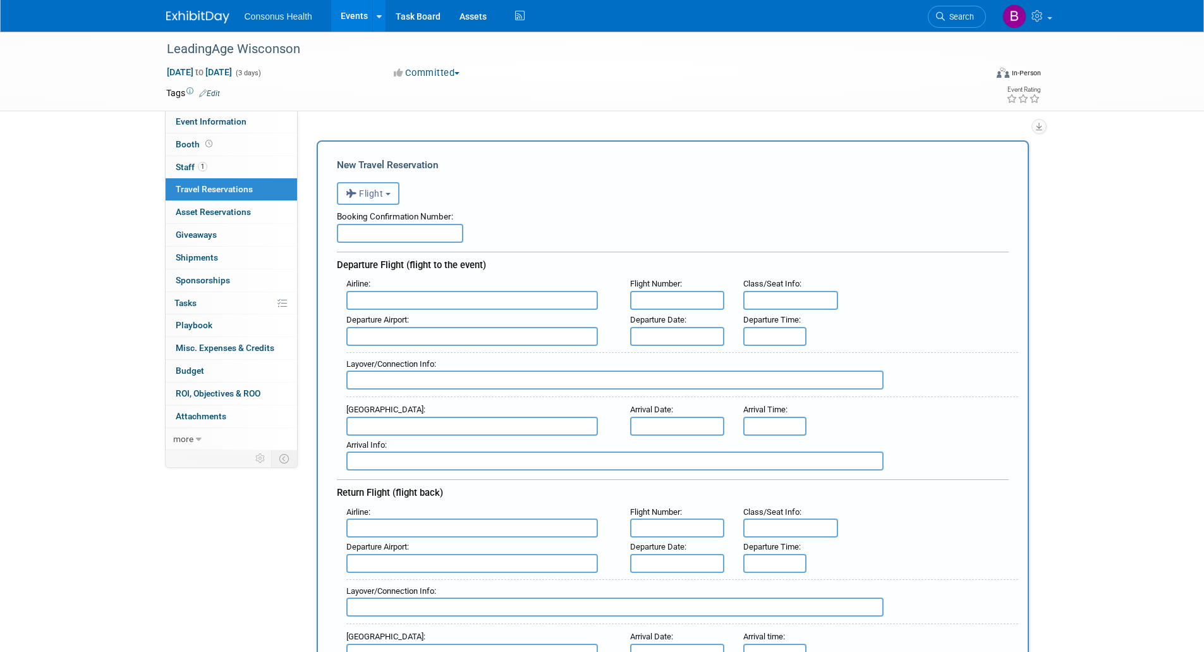
click at [376, 192] on span "Flight" at bounding box center [365, 193] width 38 height 10
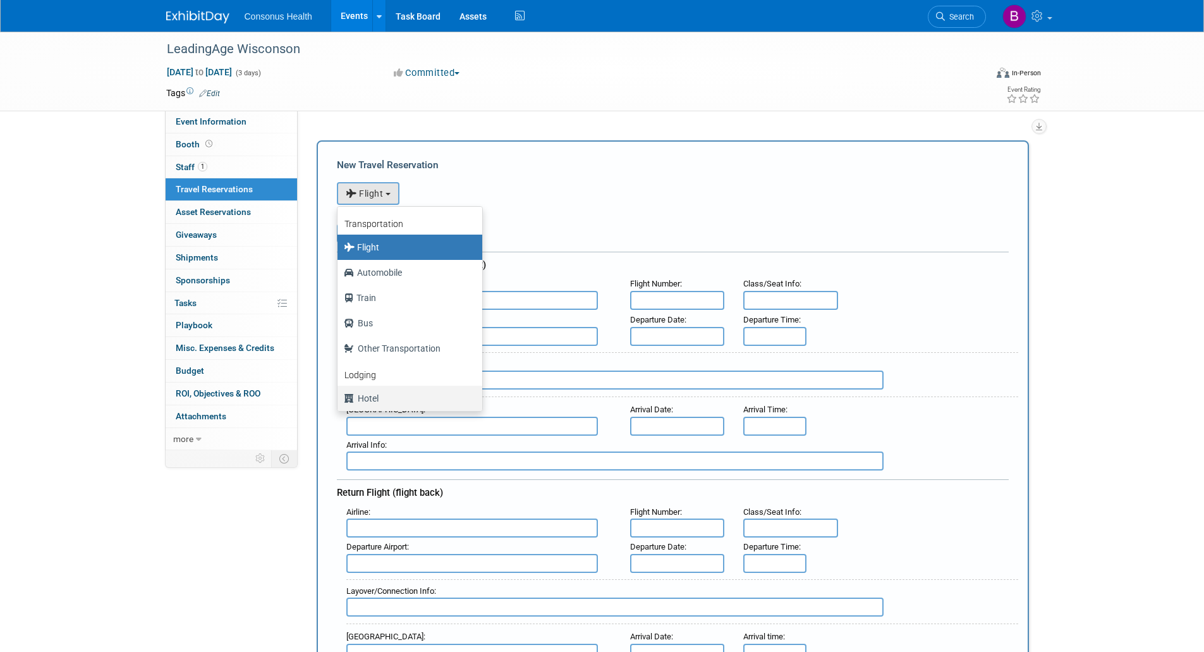
click at [370, 405] on label "Hotel" at bounding box center [407, 398] width 126 height 20
click at [340, 401] on input "Hotel" at bounding box center [335, 397] width 8 height 8
select select "6"
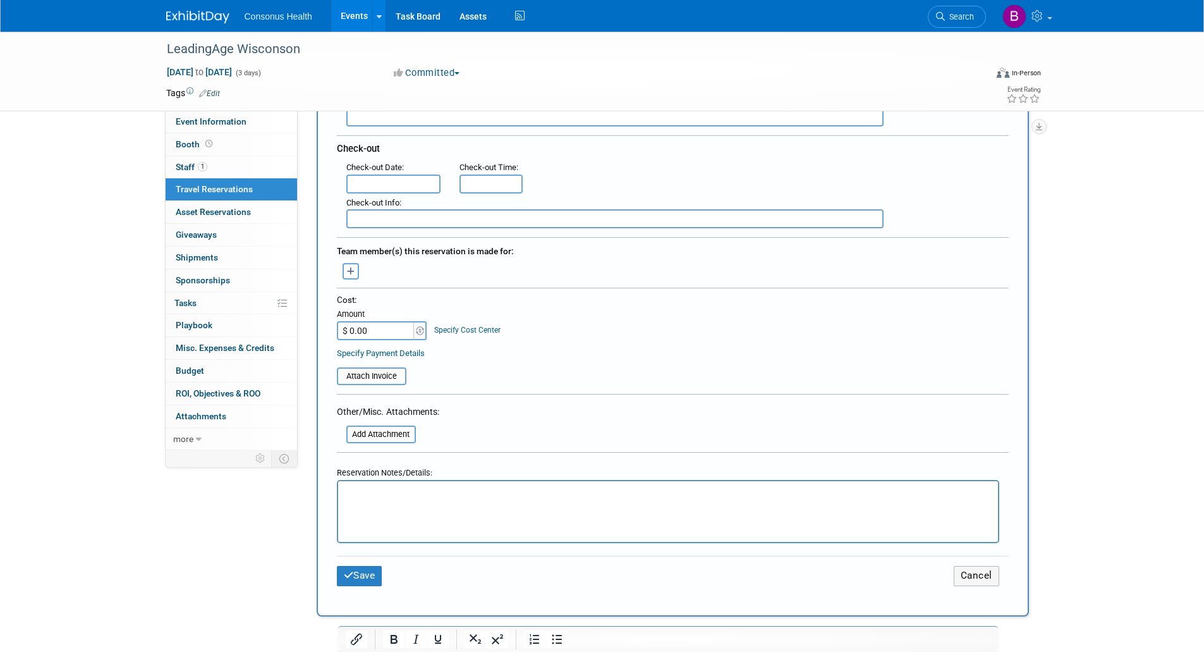
scroll to position [316, 0]
click at [381, 486] on p "Rich Text Area. Press ALT-0 for help." at bounding box center [667, 490] width 645 height 13
paste body "Rich Text Area. Press ALT-0 for help."
click at [367, 573] on button "Save" at bounding box center [360, 574] width 46 height 20
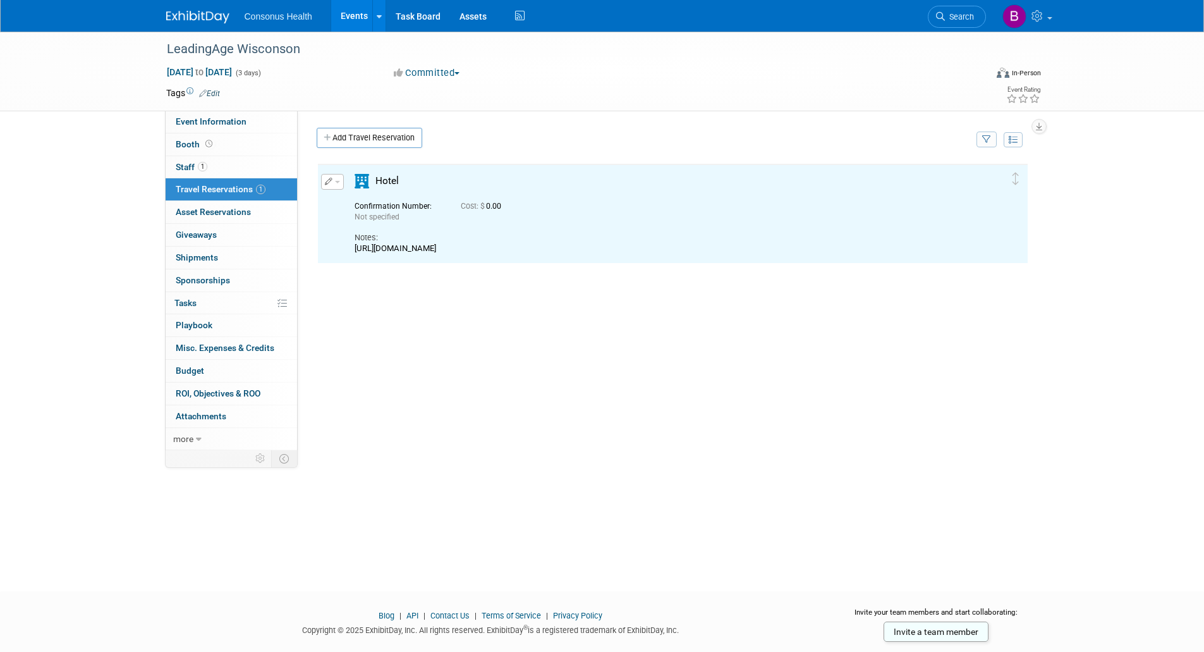
scroll to position [0, 0]
